Goal: Task Accomplishment & Management: Use online tool/utility

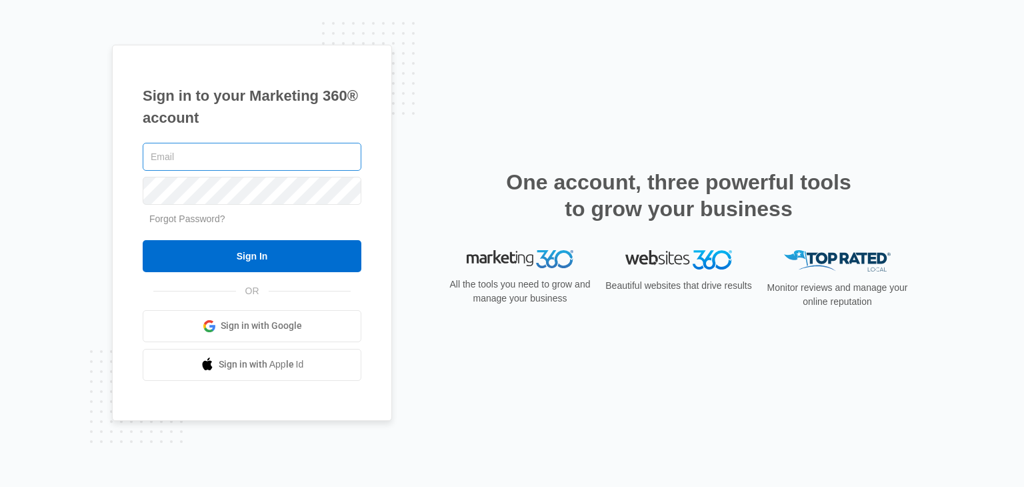
click at [220, 155] on input "text" at bounding box center [252, 157] width 219 height 28
type input "[EMAIL_ADDRESS][DOMAIN_NAME]"
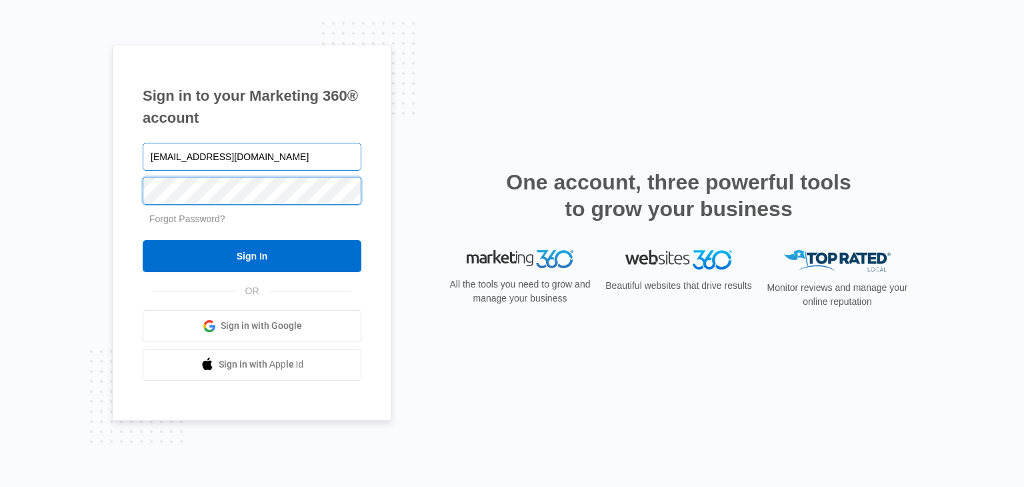
click at [143, 240] on input "Sign In" at bounding box center [252, 256] width 219 height 32
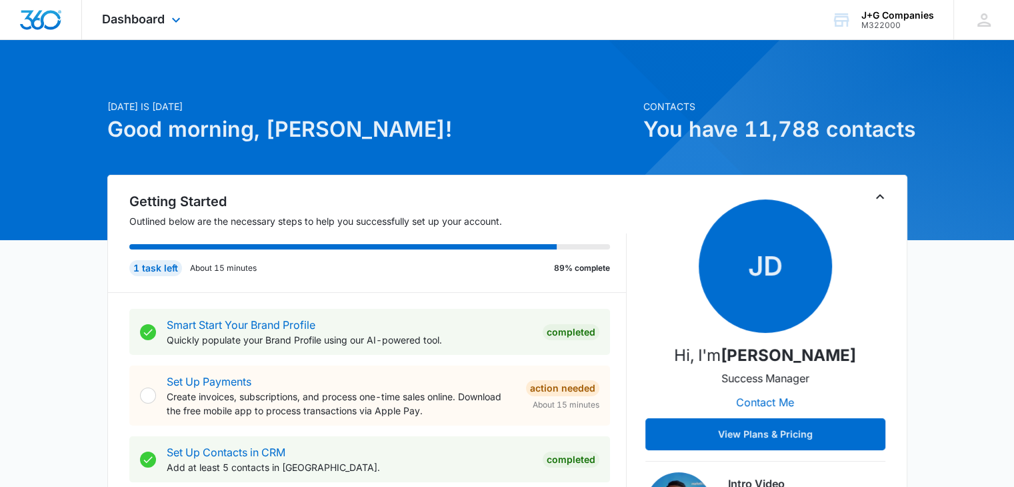
click at [165, 27] on div "Dashboard Apps Reputation Forms CRM Email Social POS Content Intelligence Files…" at bounding box center [143, 19] width 122 height 39
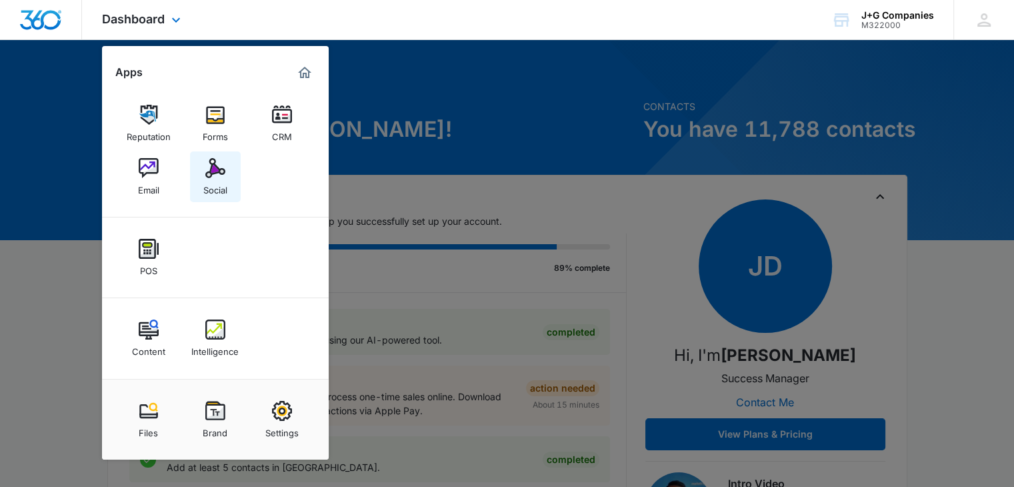
click at [211, 187] on div "Social" at bounding box center [215, 186] width 24 height 17
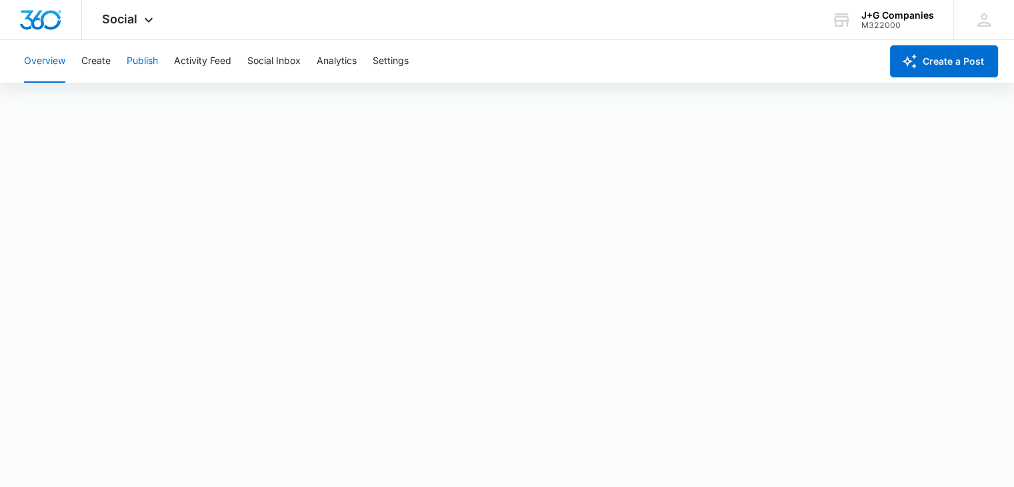
click at [150, 57] on button "Publish" at bounding box center [142, 61] width 31 height 43
click at [43, 19] on img "Dashboard" at bounding box center [40, 20] width 43 height 20
click at [141, 15] on icon at bounding box center [149, 23] width 16 height 16
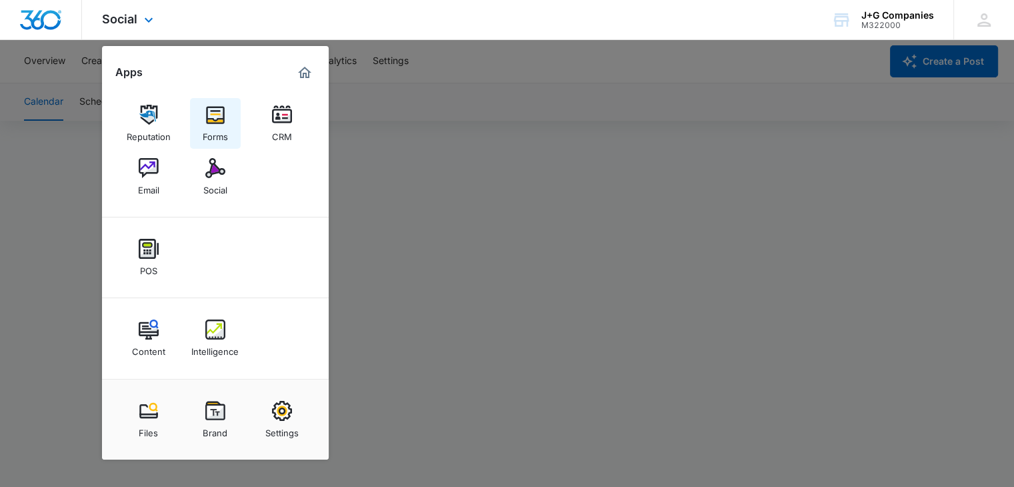
click at [199, 110] on link "Forms" at bounding box center [215, 123] width 51 height 51
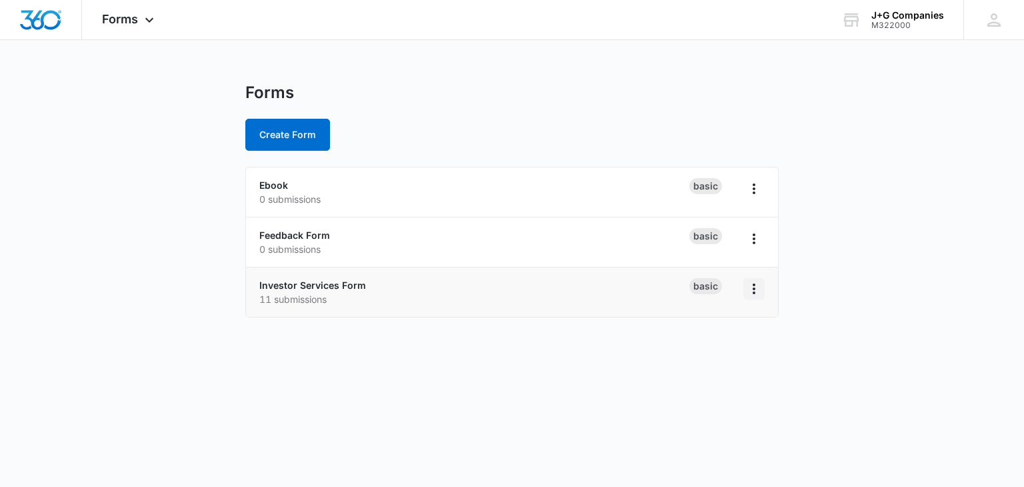
click at [755, 288] on icon "Overflow Menu" at bounding box center [754, 288] width 3 height 11
click at [727, 343] on div "Duplicate" at bounding box center [711, 345] width 41 height 9
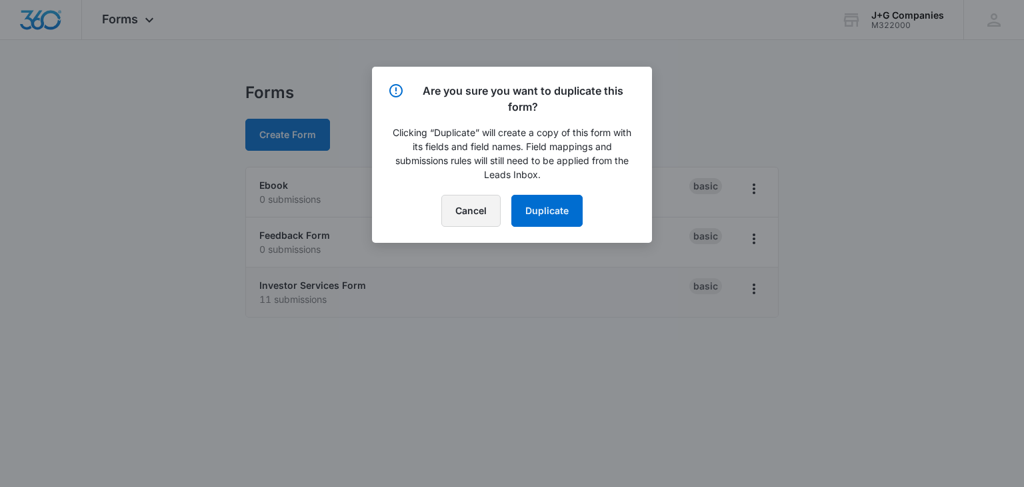
click at [485, 203] on button "Cancel" at bounding box center [470, 211] width 59 height 32
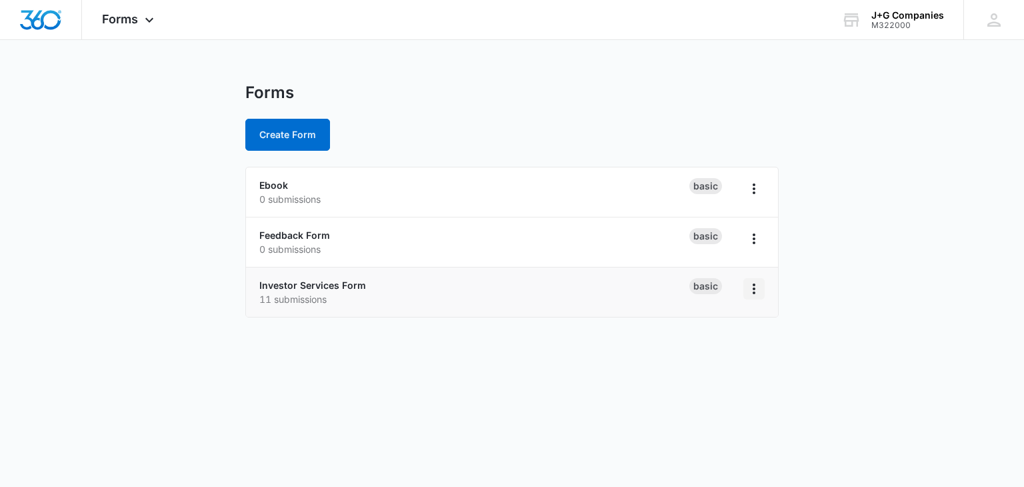
click at [755, 287] on icon "Overflow Menu" at bounding box center [754, 289] width 16 height 16
click at [727, 327] on div "Rename" at bounding box center [711, 325] width 41 height 9
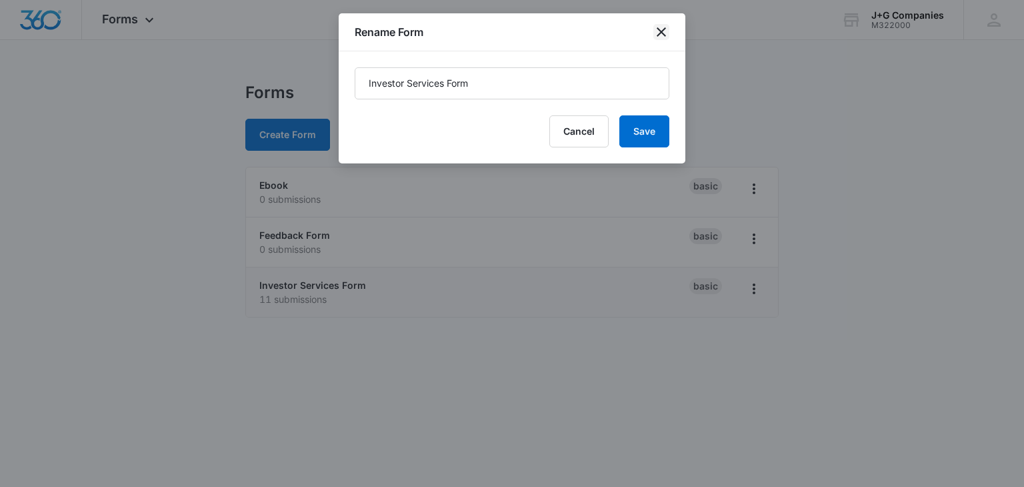
click at [661, 30] on icon "close" at bounding box center [661, 31] width 9 height 9
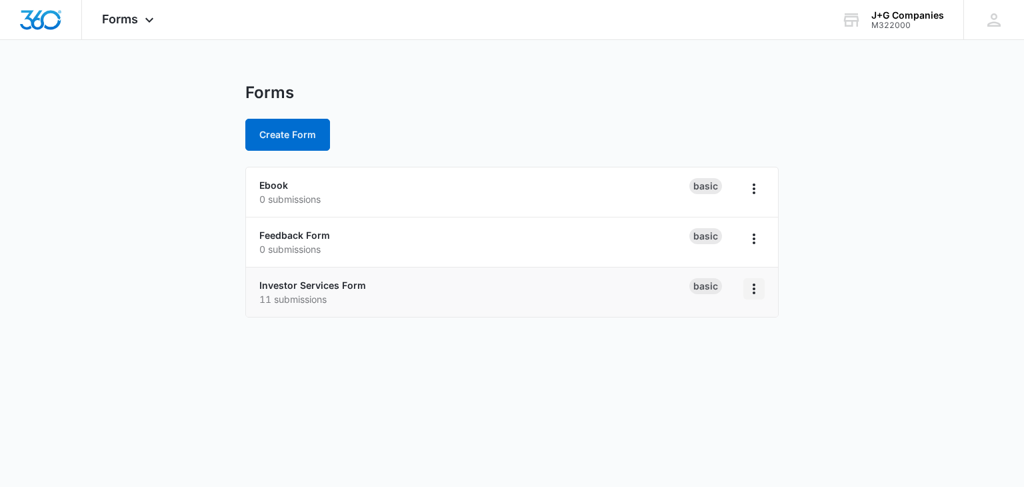
click at [755, 294] on icon "Overflow Menu" at bounding box center [754, 289] width 16 height 16
click at [725, 349] on div "Duplicate" at bounding box center [711, 345] width 41 height 9
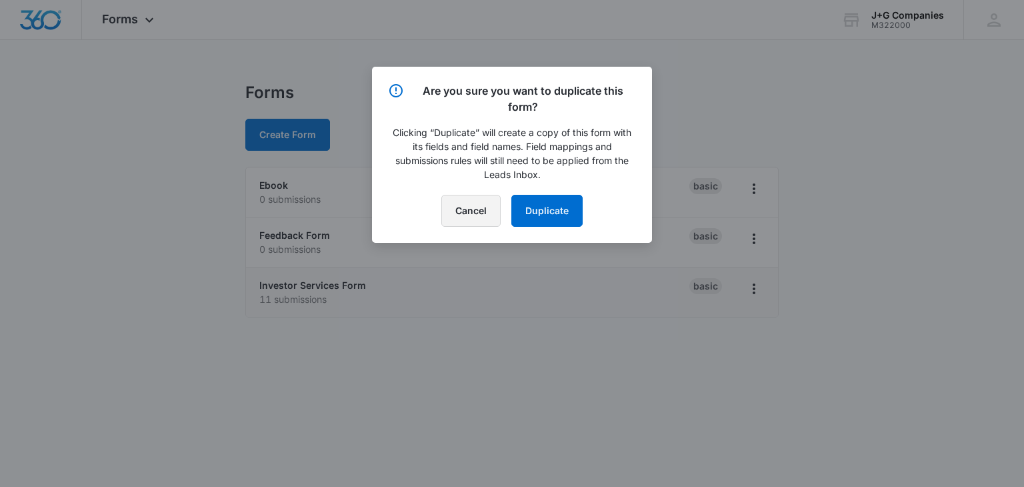
click at [465, 207] on button "Cancel" at bounding box center [470, 211] width 59 height 32
